Goal: Use online tool/utility: Utilize a website feature to perform a specific function

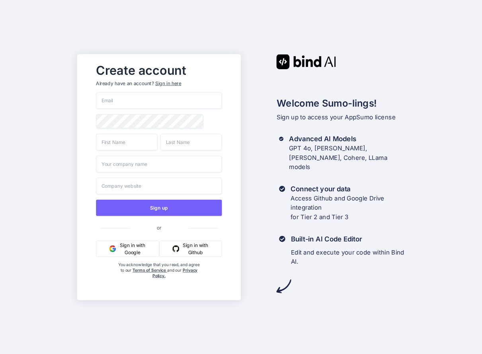
click at [137, 100] on input "email" at bounding box center [159, 100] width 126 height 17
type input "[EMAIL_ADDRESS][DOMAIN_NAME]"
type input "Jesse"
type input "Scherr"
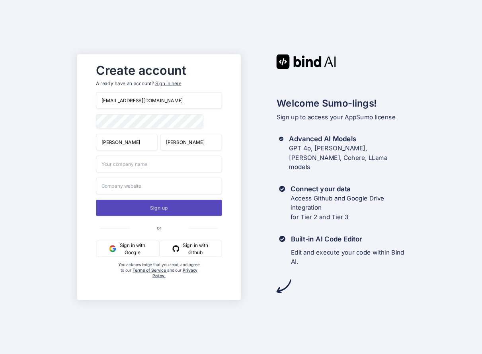
click at [154, 210] on button "Sign up" at bounding box center [159, 207] width 126 height 16
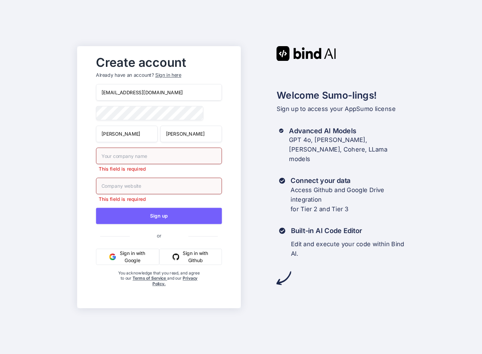
click at [138, 158] on input "text" at bounding box center [159, 155] width 126 height 17
type input "JS"
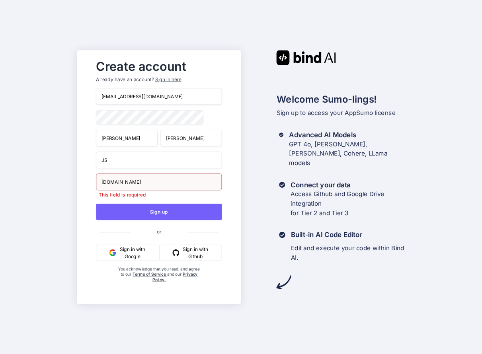
type input "cultt.com"
drag, startPoint x: 113, startPoint y: 164, endPoint x: 90, endPoint y: 164, distance: 23.1
click at [90, 164] on div "Create account Already have an account? Sign in here logitrax@optonline.net Jes…" at bounding box center [159, 177] width 142 height 243
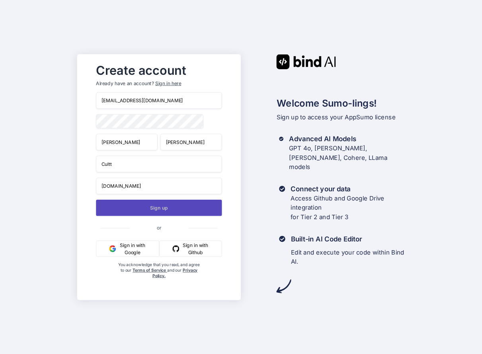
type input "Cultt"
click at [171, 207] on button "Sign up" at bounding box center [159, 207] width 126 height 16
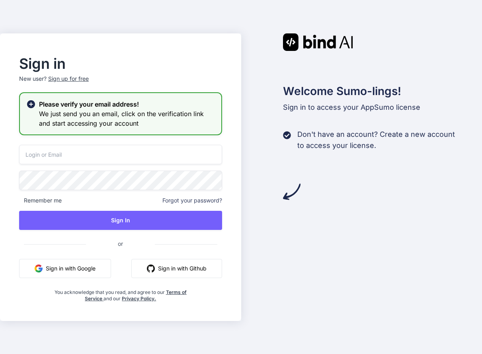
type input "[EMAIL_ADDRESS][DOMAIN_NAME]"
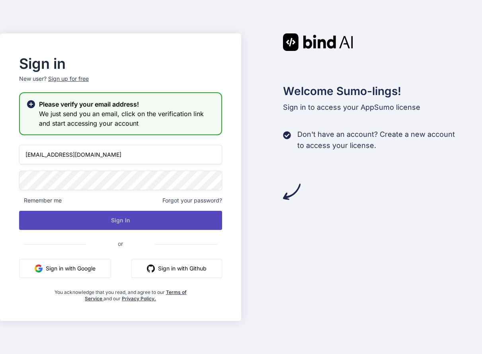
click at [93, 221] on button "Sign In" at bounding box center [120, 220] width 203 height 19
type input "[EMAIL_ADDRESS][DOMAIN_NAME]"
click at [104, 218] on button "Sign In" at bounding box center [120, 220] width 203 height 19
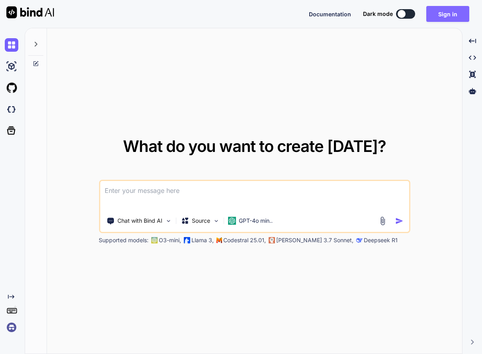
click at [443, 16] on button "Sign in" at bounding box center [447, 14] width 43 height 16
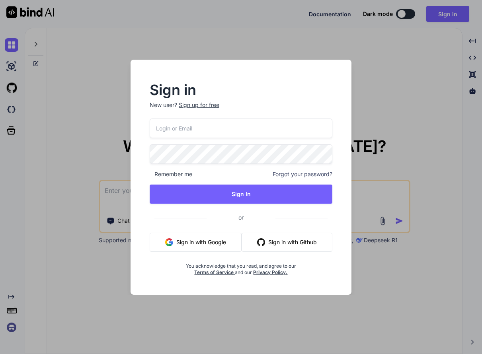
click at [224, 131] on input "email" at bounding box center [241, 128] width 183 height 19
type input "[EMAIL_ADDRESS][DOMAIN_NAME]"
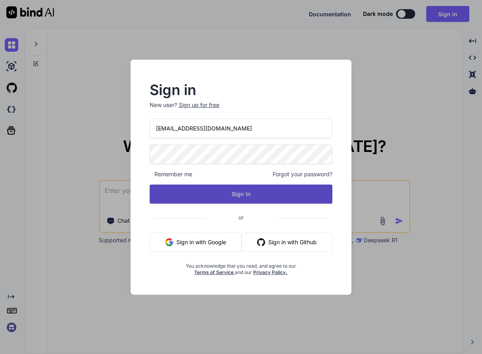
click at [228, 190] on button "Sign In" at bounding box center [241, 194] width 183 height 19
click at [253, 188] on button "Sign In" at bounding box center [241, 194] width 183 height 19
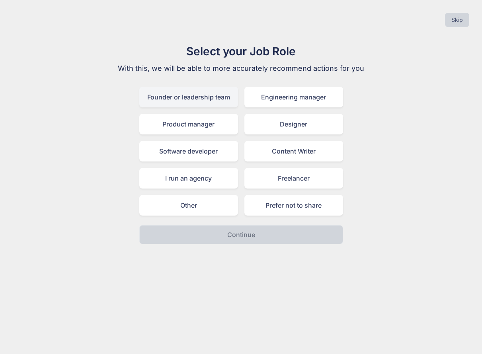
click at [200, 101] on div "Founder or leadership team" at bounding box center [188, 97] width 99 height 21
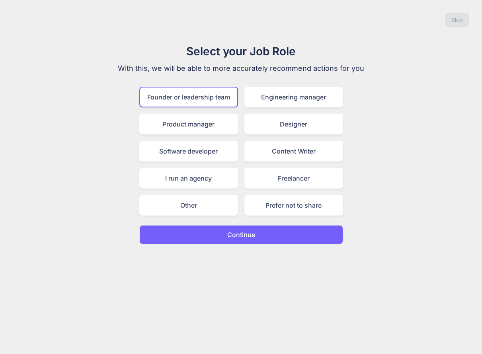
click at [232, 234] on p "Continue" at bounding box center [241, 235] width 28 height 10
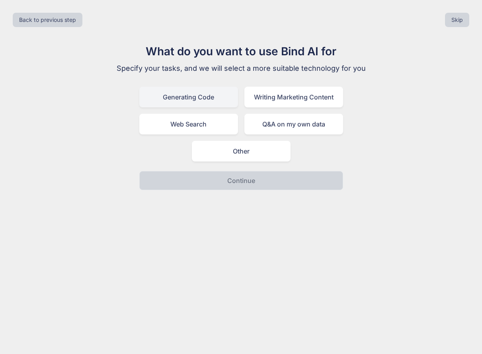
click at [175, 98] on div "Generating Code" at bounding box center [188, 97] width 99 height 21
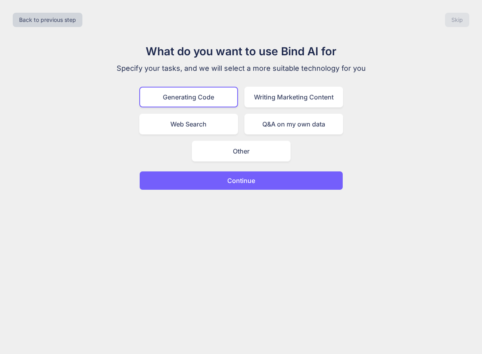
click at [218, 183] on button "Continue" at bounding box center [241, 180] width 204 height 19
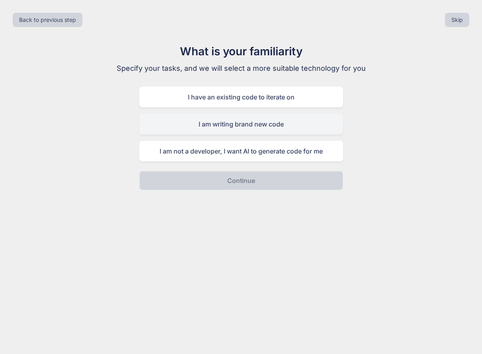
click at [214, 123] on div "I am writing brand new code" at bounding box center [241, 124] width 204 height 21
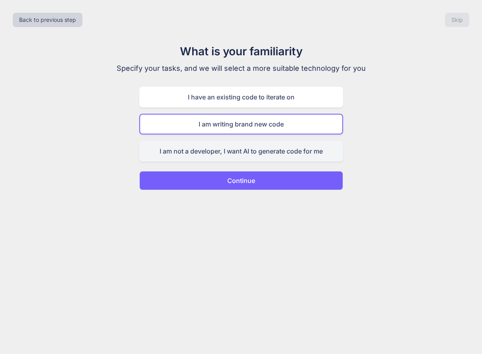
click at [224, 156] on div "I am not a developer, I want AI to generate code for me" at bounding box center [241, 151] width 204 height 21
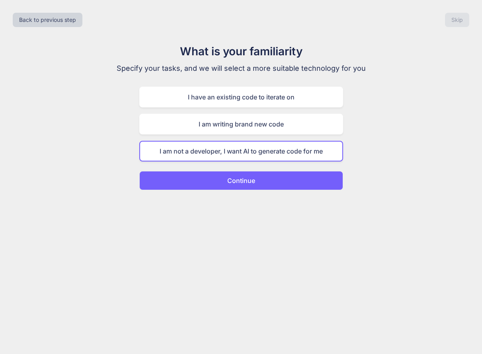
click at [230, 191] on div "Back to previous step Skip What is your familiarity Specify your tasks, and we …" at bounding box center [241, 177] width 482 height 354
click at [228, 186] on button "Continue" at bounding box center [241, 180] width 204 height 19
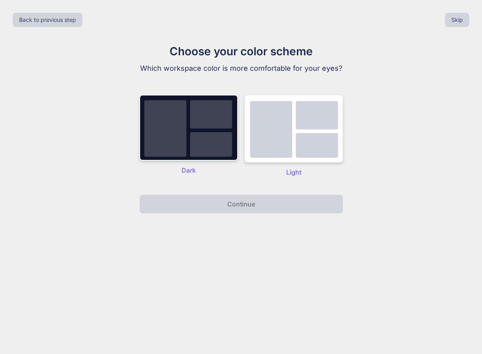
click at [293, 146] on img at bounding box center [293, 129] width 99 height 68
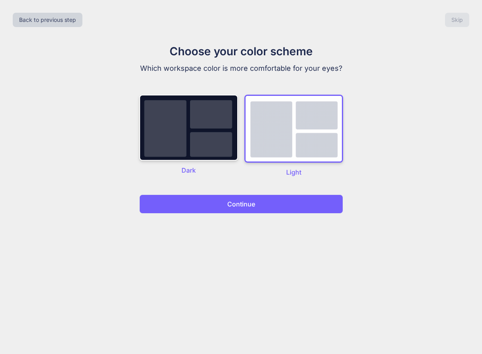
click at [271, 206] on button "Continue" at bounding box center [241, 204] width 204 height 19
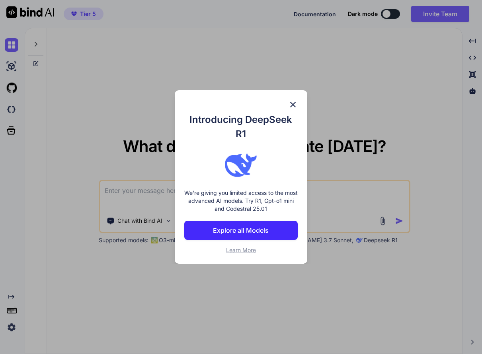
type textarea "x"
click at [251, 235] on p "Explore all Models" at bounding box center [241, 231] width 56 height 10
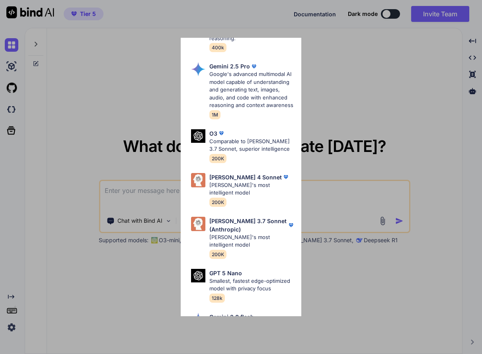
scroll to position [398, 0]
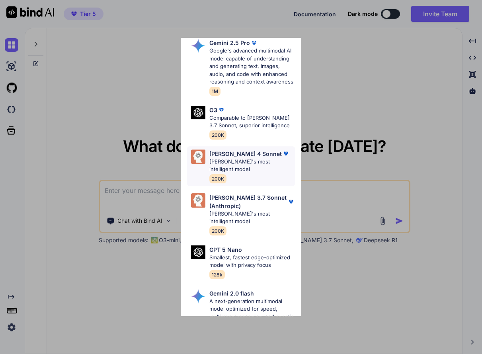
click at [237, 158] on p "[PERSON_NAME] 4 Sonnet" at bounding box center [245, 154] width 72 height 8
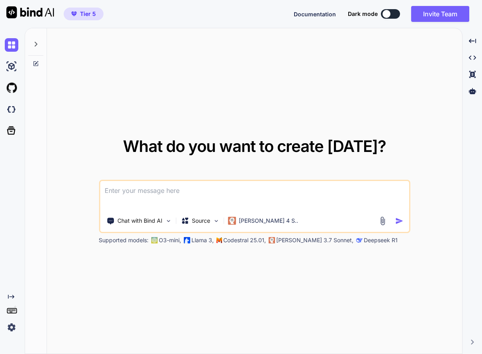
click at [195, 191] on textarea at bounding box center [254, 195] width 309 height 29
paste textarea "Create an app that compares survey responses between multiple users and display…"
type textarea "Create an app that compares survey responses between multiple users and display…"
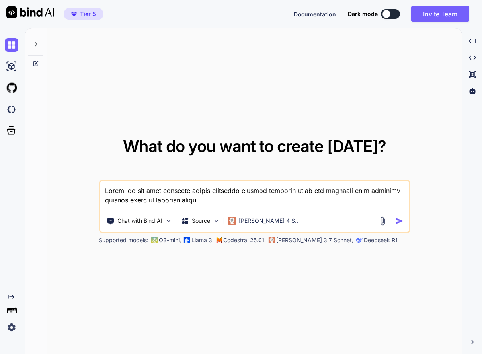
scroll to position [507, 0]
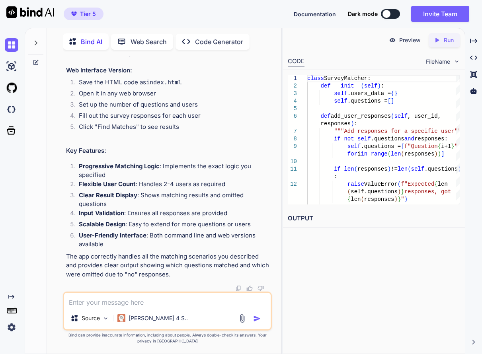
scroll to position [4534, 0]
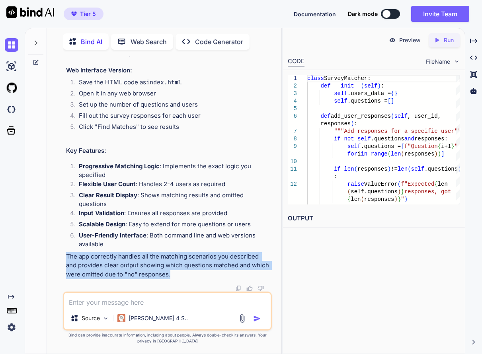
drag, startPoint x: 175, startPoint y: 277, endPoint x: 68, endPoint y: 259, distance: 109.3
click at [68, 259] on p "The app correctly handles all the matching scenarios you described and provides…" at bounding box center [168, 265] width 204 height 27
copy p "The app correctly handles all the matching scenarios you described and provides…"
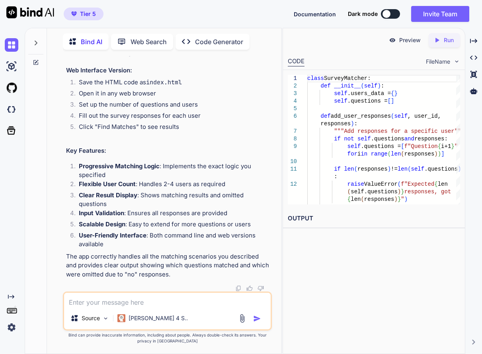
click at [123, 304] on textarea at bounding box center [167, 300] width 206 height 14
paste textarea "The app correctly handles all the matching scenarios you described and provides…"
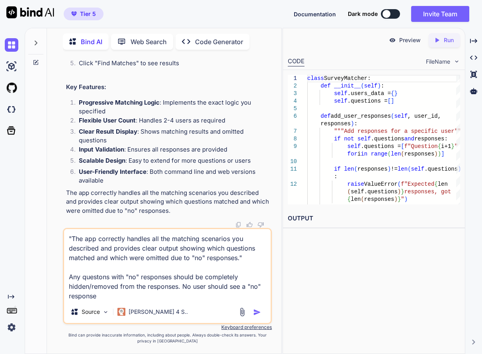
type textarea ""The app correctly handles all the matching scenarios you described and provide…"
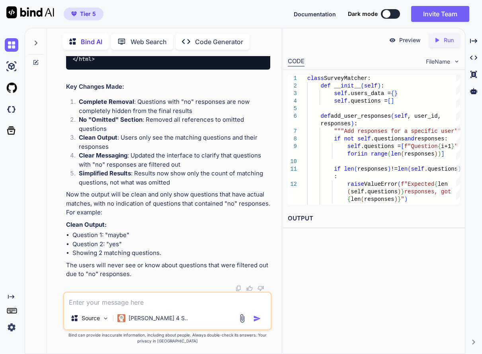
scroll to position [9482, 0]
click at [400, 43] on p "Preview" at bounding box center [409, 40] width 21 height 8
click at [442, 40] on icon "Created with Pixso." at bounding box center [438, 40] width 10 height 7
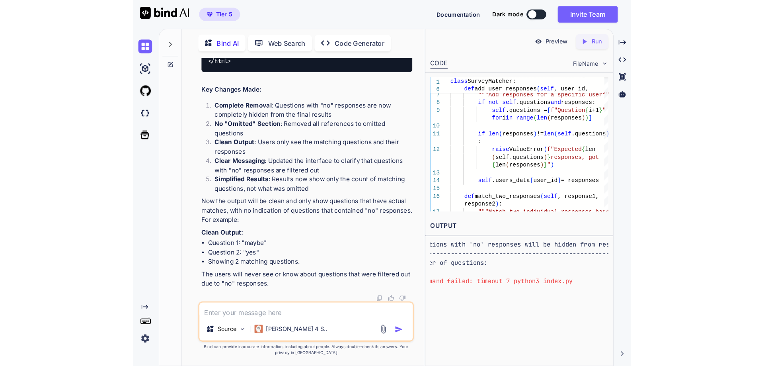
scroll to position [25, 0]
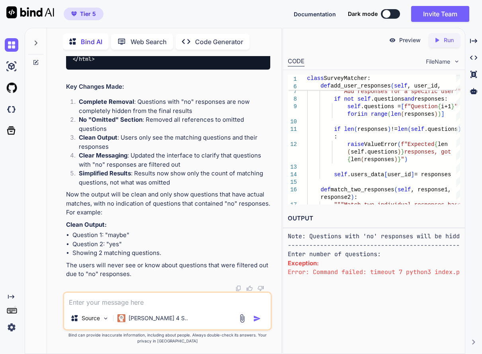
click at [430, 60] on span "FileName" at bounding box center [438, 62] width 24 height 8
click at [458, 60] on img at bounding box center [456, 61] width 7 height 7
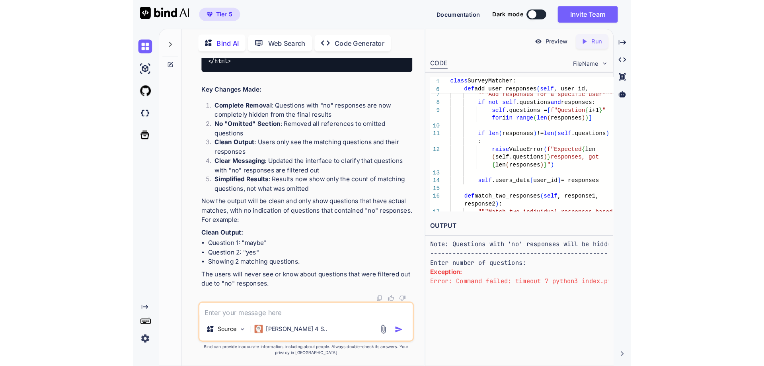
scroll to position [19, 0]
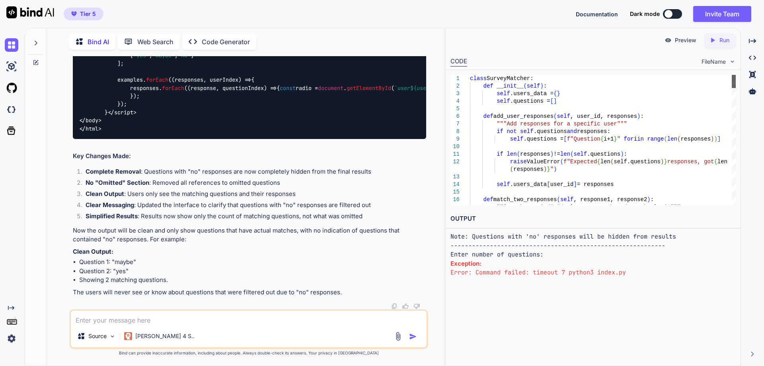
click at [481, 75] on div at bounding box center [733, 81] width 4 height 13
click at [481, 62] on img at bounding box center [732, 61] width 7 height 7
click at [481, 62] on span "FileName" at bounding box center [713, 62] width 24 height 8
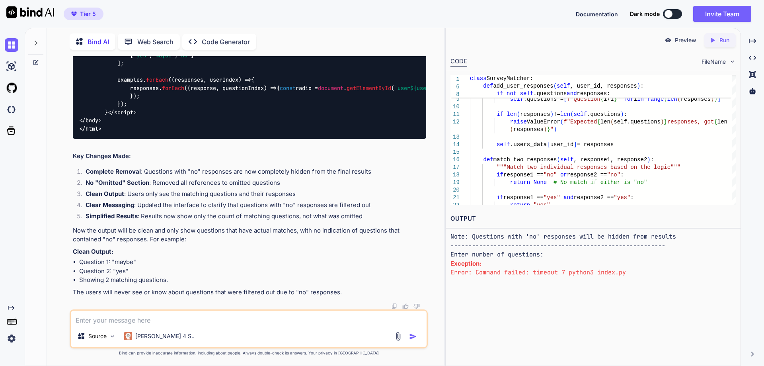
click at [481, 253] on pre "Survey Matching App Valid responses: 'yes', 'maybe', 'no' Note: Questions with …" at bounding box center [592, 236] width 285 height 45
click at [481, 255] on pre "Survey Matching App Valid responses: 'yes', 'maybe', 'no' Note: Questions with …" at bounding box center [592, 236] width 285 height 45
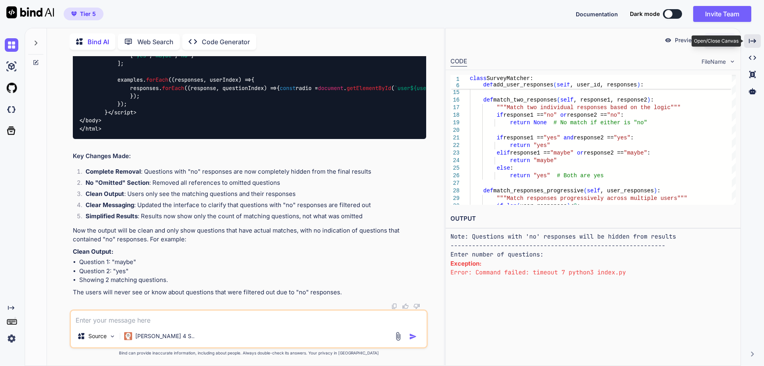
click at [481, 42] on icon "Created with Pixso." at bounding box center [752, 40] width 7 height 7
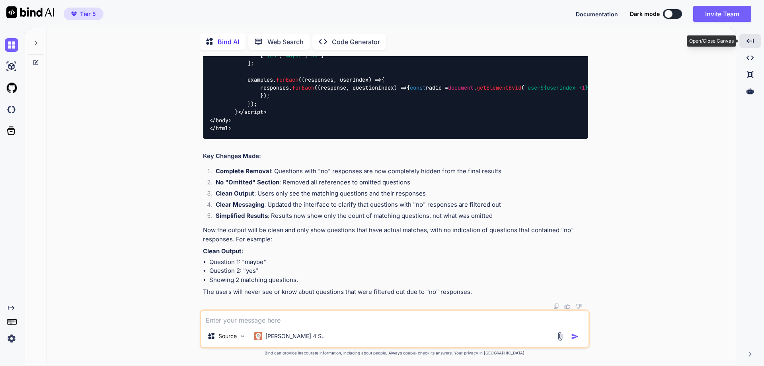
click at [481, 42] on icon "Created with Pixso." at bounding box center [749, 40] width 7 height 7
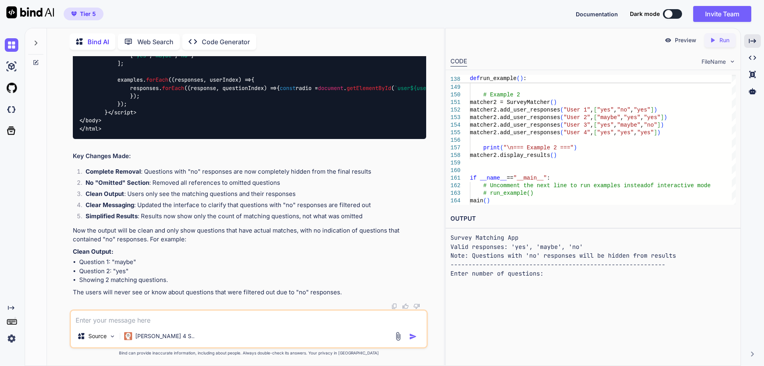
click at [10, 337] on img at bounding box center [12, 338] width 14 height 14
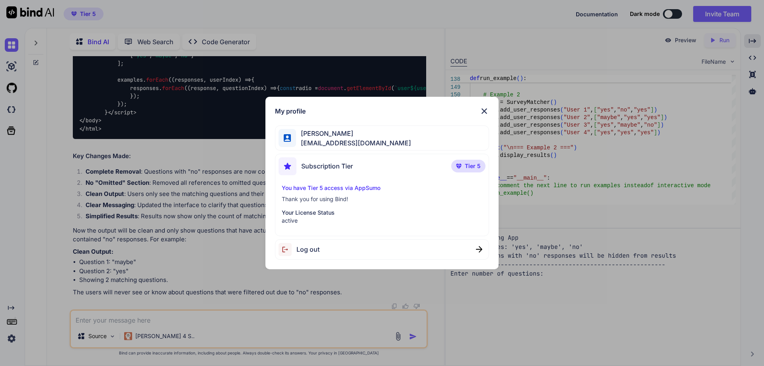
click at [481, 111] on img at bounding box center [484, 111] width 10 height 10
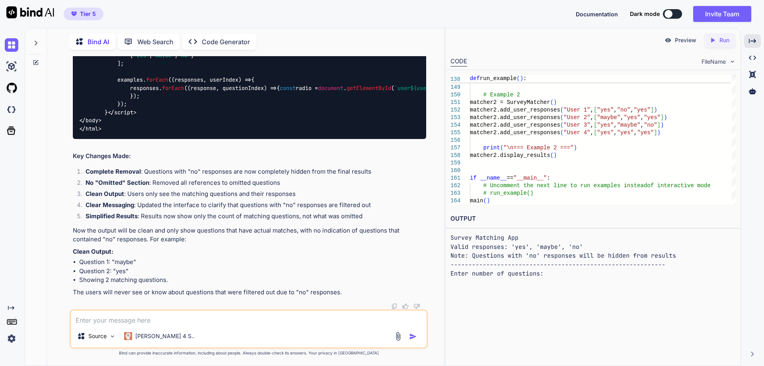
click at [11, 325] on icon at bounding box center [11, 320] width 11 height 11
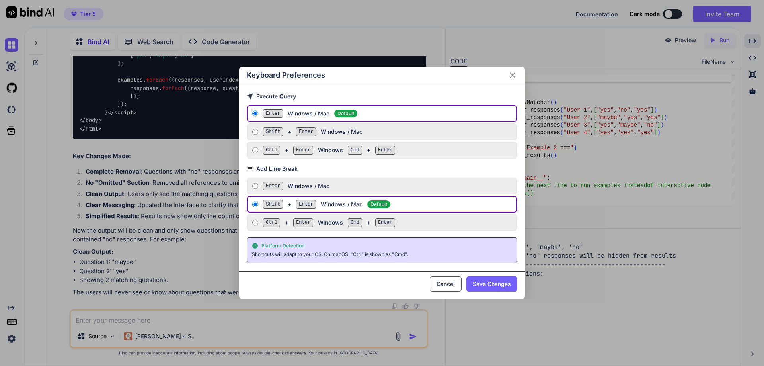
click at [481, 77] on icon "Close" at bounding box center [513, 75] width 6 height 6
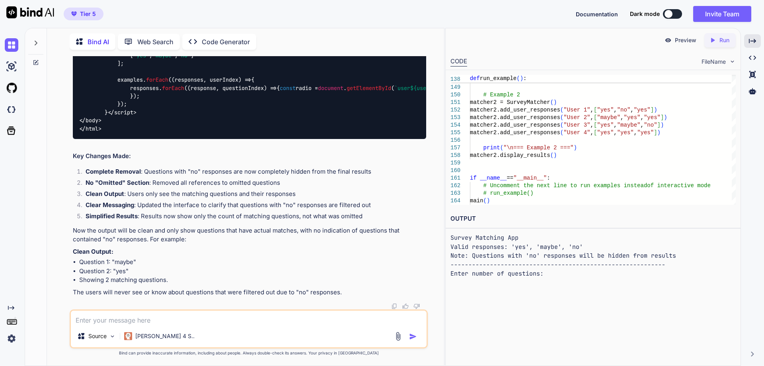
click at [39, 46] on div at bounding box center [35, 40] width 15 height 27
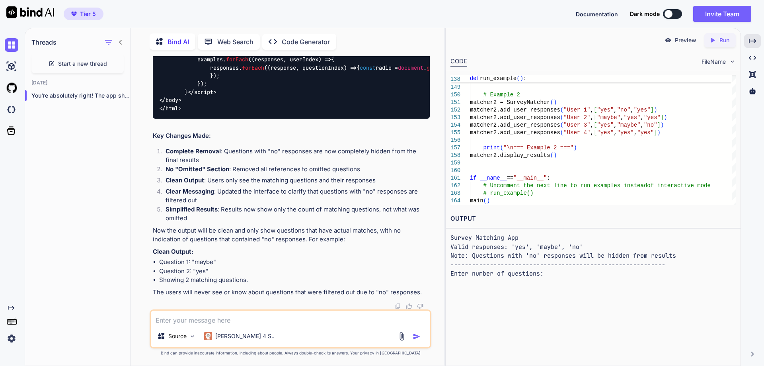
scroll to position [9296, 0]
click at [125, 39] on div "Threads" at bounding box center [77, 40] width 105 height 27
click at [121, 40] on icon at bounding box center [120, 42] width 3 height 5
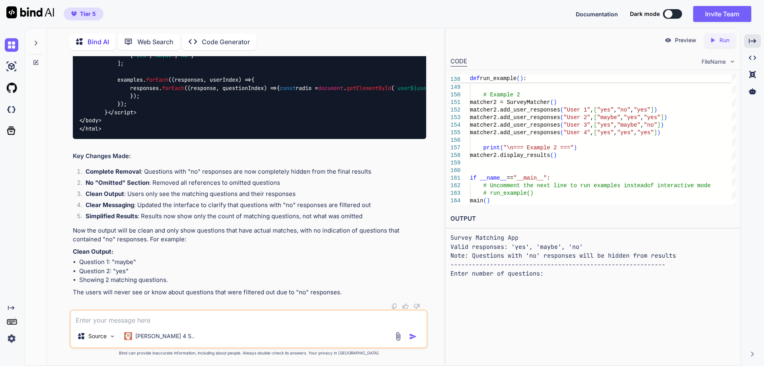
click at [481, 269] on pre "Survey Matching App Valid responses: 'yes', 'maybe', 'no' Note: Questions with …" at bounding box center [592, 255] width 285 height 45
click at [481, 274] on pre "Survey Matching App Valid responses: 'yes', 'maybe', 'no' Note: Questions with …" at bounding box center [592, 255] width 285 height 45
drag, startPoint x: 535, startPoint y: 277, endPoint x: 512, endPoint y: 296, distance: 30.0
click at [481, 279] on div "Preview Created with Pixso. Run CODE FileName 147 148 149 150 151 152 153 154 1…" at bounding box center [593, 197] width 296 height 338
click at [481, 296] on div "Preview Created with Pixso. Run CODE FileName 147 148 149 150 151 152 153 154 1…" at bounding box center [593, 197] width 296 height 338
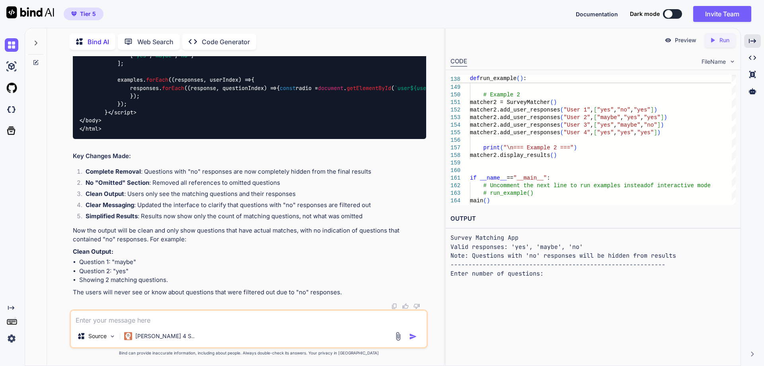
click at [481, 306] on div "Preview Created with Pixso. Run CODE FileName 147 148 149 150 151 152 153 154 1…" at bounding box center [593, 197] width 296 height 338
drag, startPoint x: 509, startPoint y: 293, endPoint x: 509, endPoint y: 287, distance: 5.6
click at [481, 289] on div "Preview Created with Pixso. Run CODE FileName 147 148 149 150 151 152 153 154 1…" at bounding box center [593, 197] width 296 height 338
click at [477, 245] on pre "Survey Matching App Valid responses: 'yes', 'maybe', 'no' Note: Questions with …" at bounding box center [592, 255] width 285 height 45
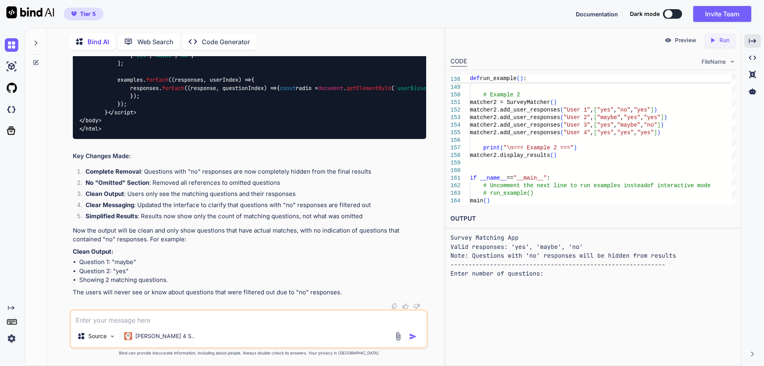
click at [481, 274] on pre "Survey Matching App Valid responses: 'yes', 'maybe', 'no' Note: Questions with …" at bounding box center [592, 255] width 285 height 45
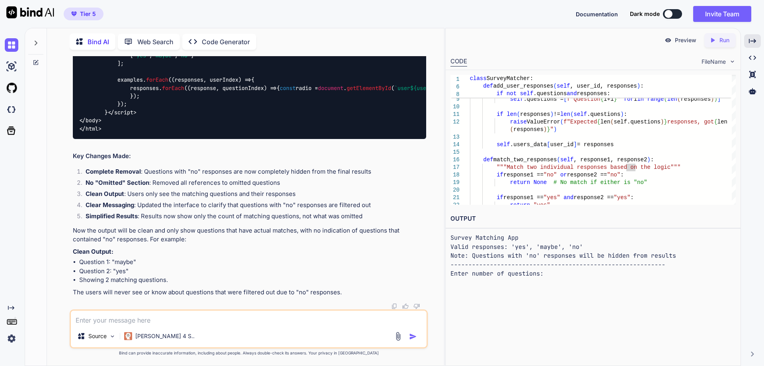
click at [481, 42] on icon "Created with Pixso." at bounding box center [712, 40] width 7 height 7
click at [481, 280] on div "Preview Created with Pixso. Run CODE FileName 13 14 15 16 17 11 12 8 9 10 6 7 1…" at bounding box center [593, 197] width 296 height 338
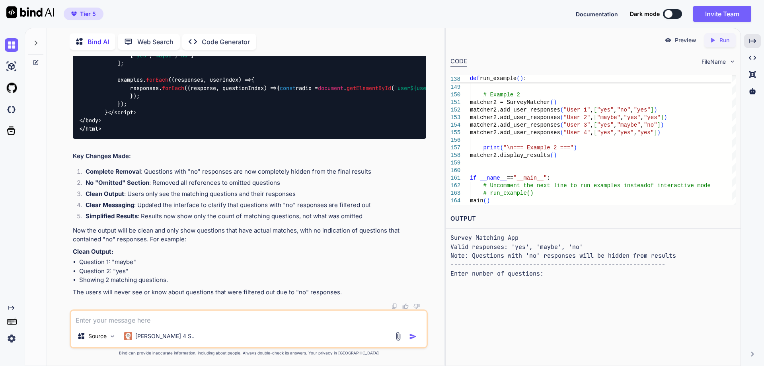
click at [481, 256] on pre "Survey Matching App Valid responses: 'yes', 'maybe', 'no' Note: Questions with …" at bounding box center [592, 255] width 285 height 45
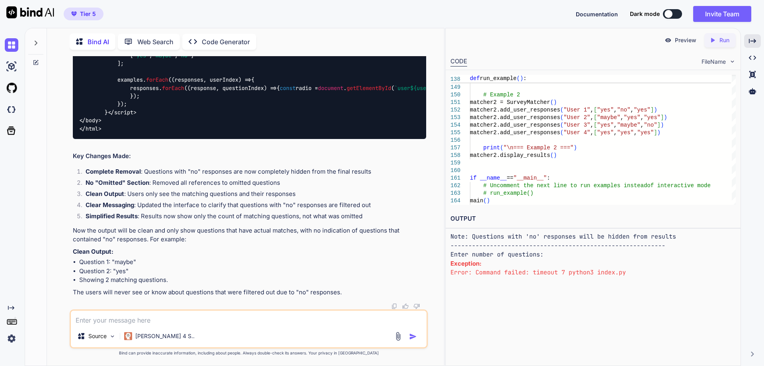
click at [179, 318] on textarea at bounding box center [249, 317] width 356 height 14
click at [116, 338] on img at bounding box center [112, 336] width 7 height 7
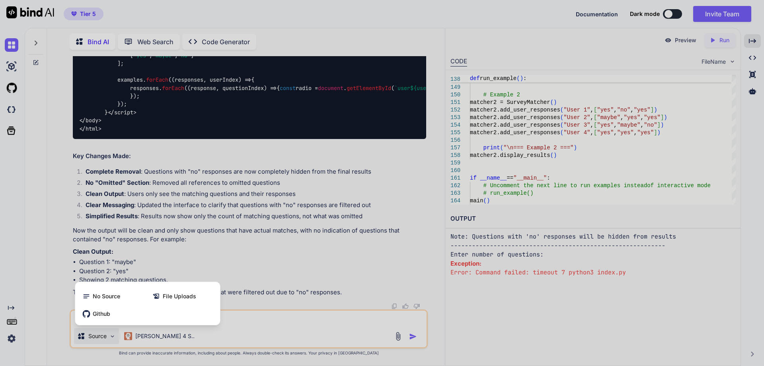
click at [239, 323] on div at bounding box center [382, 183] width 764 height 366
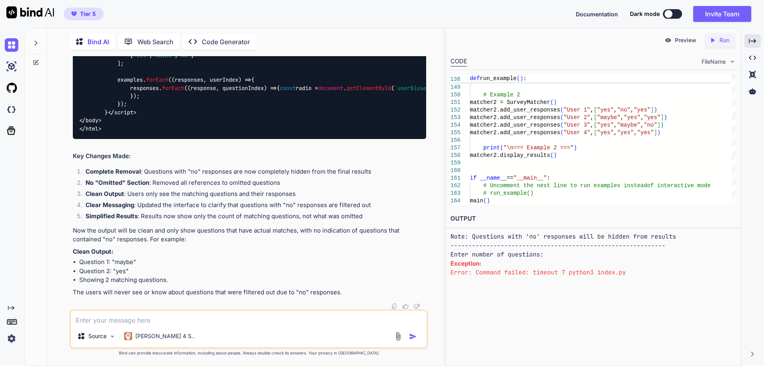
click at [481, 62] on span "FileName" at bounding box center [713, 62] width 24 height 8
click at [481, 61] on img at bounding box center [732, 61] width 7 height 7
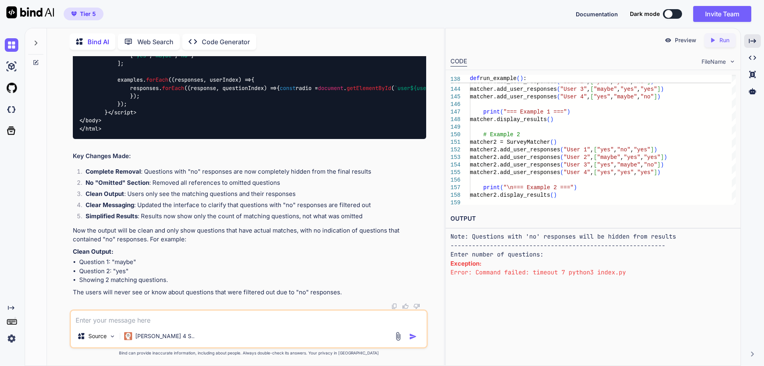
click at [234, 322] on textarea at bounding box center [249, 317] width 356 height 14
click at [247, 320] on textarea "Thank you for the script. Are you also able to generate a version that I can em…" at bounding box center [249, 317] width 356 height 14
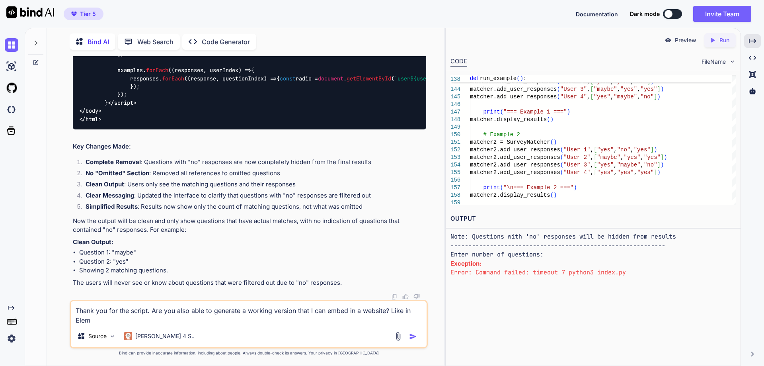
scroll to position [9208, 0]
click at [395, 311] on textarea "Thank you for the script. Are you also able to generate a working version that …" at bounding box center [249, 313] width 356 height 24
type textarea "Thank you for the script. Are you also able to generate a working version that …"
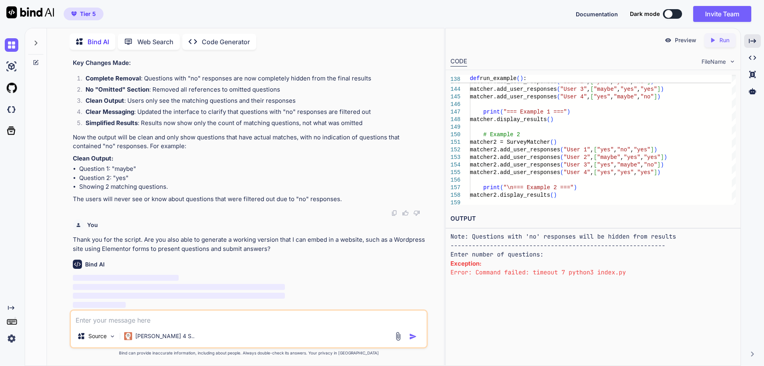
scroll to position [9291, 0]
